Goal: Find contact information: Find contact information

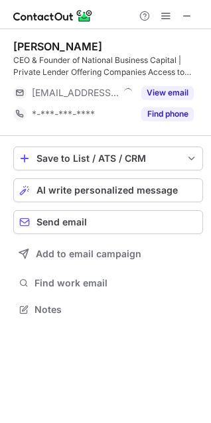
scroll to position [300, 211]
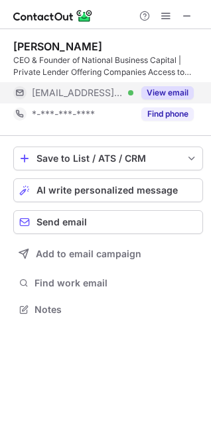
click at [176, 94] on button "View email" at bounding box center [167, 92] width 52 height 13
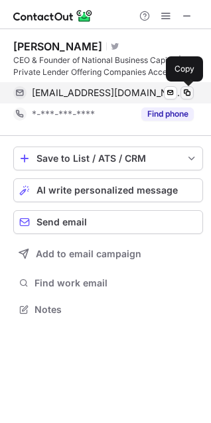
click at [186, 92] on span at bounding box center [187, 93] width 11 height 11
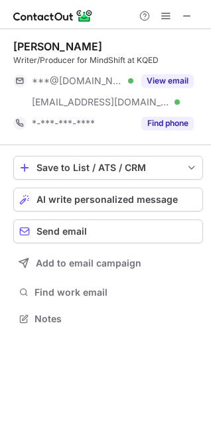
scroll to position [310, 211]
click at [190, 13] on span at bounding box center [187, 16] width 11 height 11
